Goal: Find specific page/section: Find specific page/section

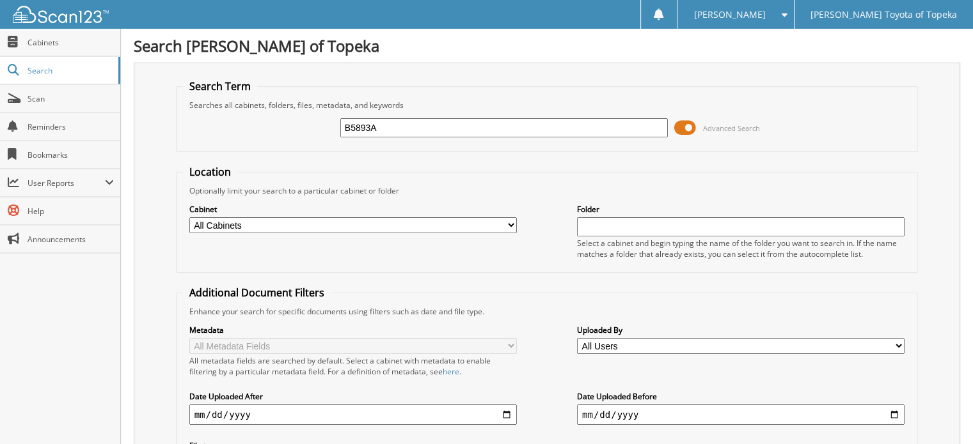
type input "B5893A"
type input "B5937A"
